Goal: Book appointment/travel/reservation

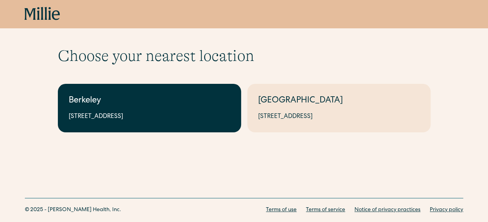
click at [141, 123] on link "Berkeley [STREET_ADDRESS]" at bounding box center [149, 108] width 183 height 49
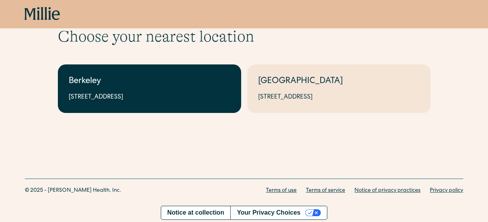
scroll to position [35, 0]
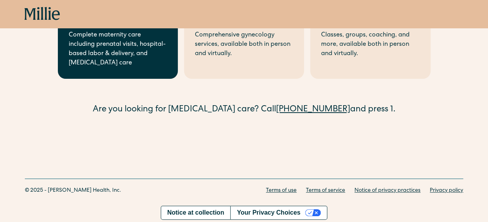
scroll to position [104, 0]
click at [127, 42] on div "Complete maternity care including prenatal visits, hospital-based labor & deliv…" at bounding box center [118, 48] width 98 height 37
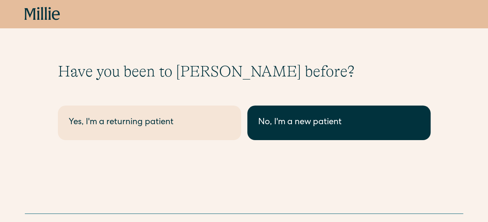
click at [334, 125] on div "No, I'm a new patient" at bounding box center [339, 122] width 162 height 13
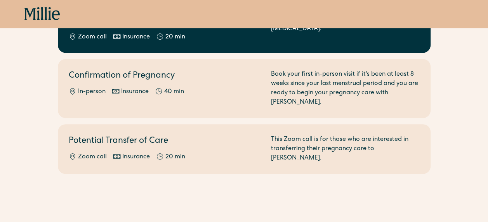
scroll to position [194, 0]
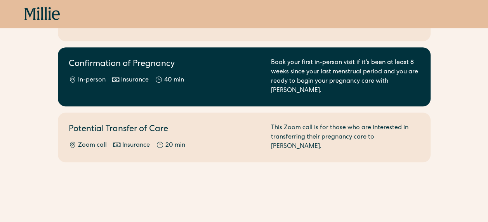
click at [182, 65] on div "Confirmation of Pregnancy In-person Insurance 40 min" at bounding box center [165, 76] width 193 height 37
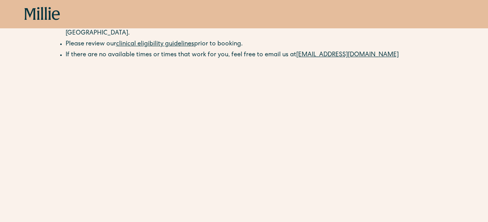
scroll to position [129, 0]
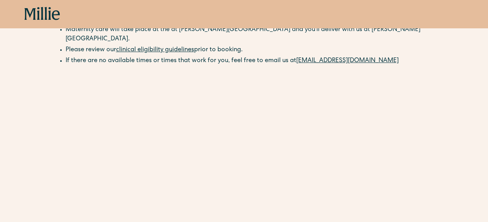
click at [51, 11] on icon at bounding box center [42, 14] width 36 height 14
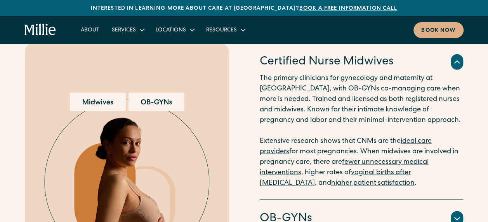
scroll to position [777, 0]
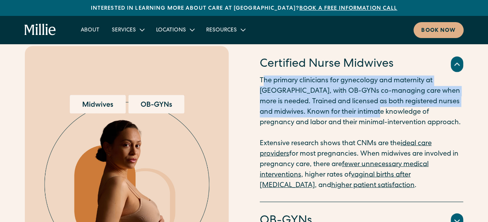
drag, startPoint x: 264, startPoint y: 75, endPoint x: 381, endPoint y: 112, distance: 122.4
click at [379, 111] on p "The primary clinicians for gynecology and maternity at Millie, with OB-GYNs co-…" at bounding box center [361, 133] width 203 height 115
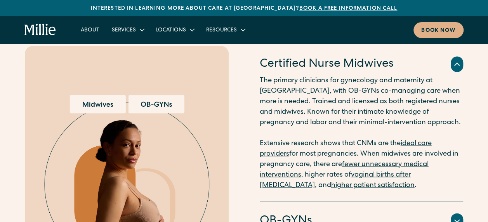
drag, startPoint x: 381, startPoint y: 112, endPoint x: 392, endPoint y: 116, distance: 12.2
click at [392, 116] on p "The primary clinicians for gynecology and maternity at Millie, with OB-GYNs co-…" at bounding box center [361, 133] width 203 height 115
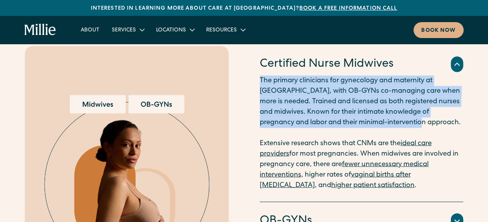
drag, startPoint x: 400, startPoint y: 120, endPoint x: 252, endPoint y: 75, distance: 155.3
click at [252, 75] on div "Certified Nurse Midwives The primary clinicians for gynecology and maternity at…" at bounding box center [244, 185] width 438 height 281
drag, startPoint x: 252, startPoint y: 75, endPoint x: 340, endPoint y: 90, distance: 89.7
click at [340, 90] on p "The primary clinicians for gynecology and maternity at Millie, with OB-GYNs co-…" at bounding box center [361, 133] width 203 height 115
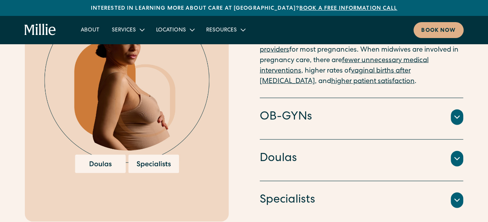
scroll to position [893, 0]
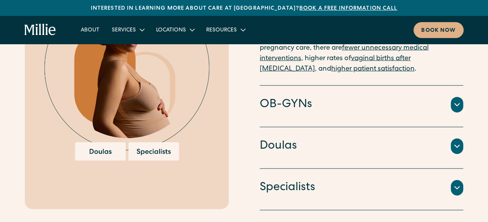
click at [426, 91] on div "OB-GYNs Doctors and surgeons trained to perform cesarean sections, vacuum or fo…" at bounding box center [362, 107] width 204 height 42
click at [468, 104] on div "Our model Midwifery-led care backed by OBs and specialists Certified Nurse Midw…" at bounding box center [244, 31] width 488 height 360
click at [460, 101] on icon at bounding box center [456, 104] width 9 height 9
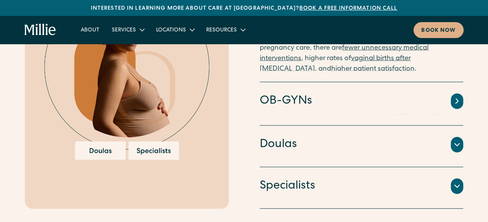
scroll to position [892, 0]
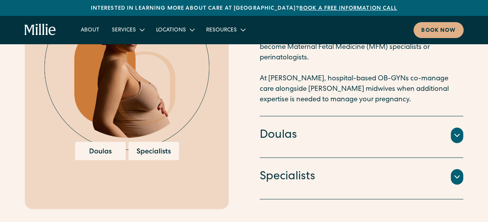
click at [459, 131] on icon at bounding box center [456, 135] width 9 height 9
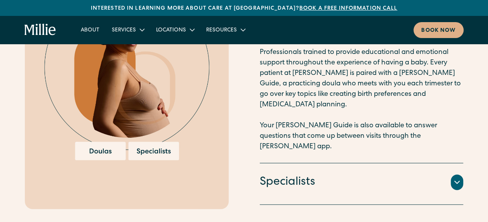
click at [457, 178] on icon at bounding box center [456, 182] width 9 height 9
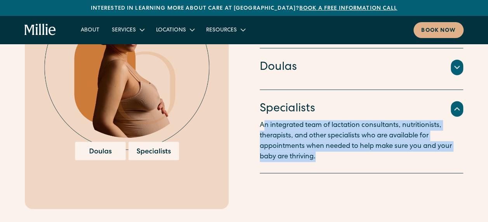
drag, startPoint x: 318, startPoint y: 152, endPoint x: 263, endPoint y: 123, distance: 61.5
click at [263, 123] on p "An integrated team of lactation consultants, nutritionists, therapists, and oth…" at bounding box center [361, 141] width 203 height 42
drag, startPoint x: 263, startPoint y: 123, endPoint x: 305, endPoint y: 128, distance: 42.2
click at [305, 128] on p "An integrated team of lactation consultants, nutritionists, therapists, and oth…" at bounding box center [361, 141] width 203 height 42
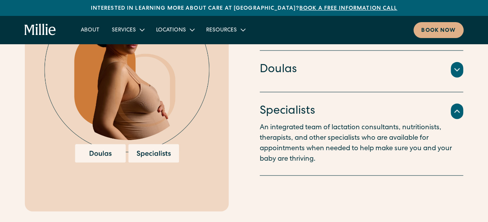
scroll to position [815, 0]
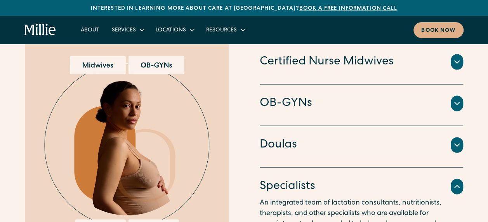
click at [462, 182] on div at bounding box center [457, 187] width 12 height 16
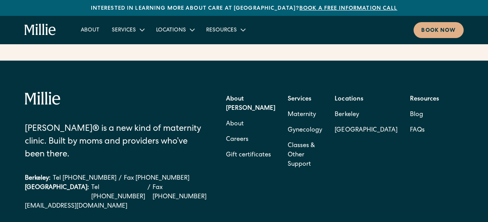
scroll to position [3057, 0]
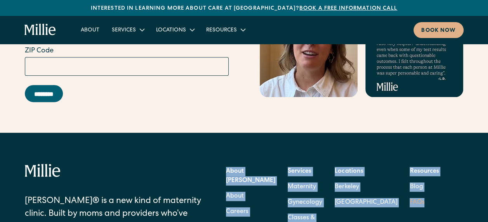
drag, startPoint x: 250, startPoint y: 152, endPoint x: 433, endPoint y: 193, distance: 187.8
drag, startPoint x: 433, startPoint y: 193, endPoint x: 449, endPoint y: 201, distance: 17.5
click at [439, 202] on div "About Millie About Careers Gift certificates Services Maternity Gynecology Clas…" at bounding box center [332, 204] width 213 height 81
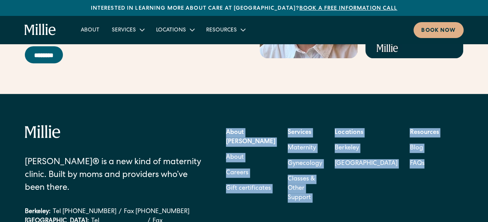
click at [372, 174] on div "About Millie About Careers Gift certificates Services Maternity Gynecology Clas…" at bounding box center [332, 165] width 213 height 81
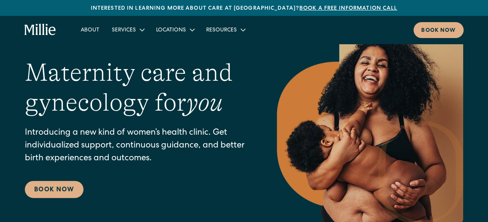
scroll to position [9, 0]
